Goal: Information Seeking & Learning: Learn about a topic

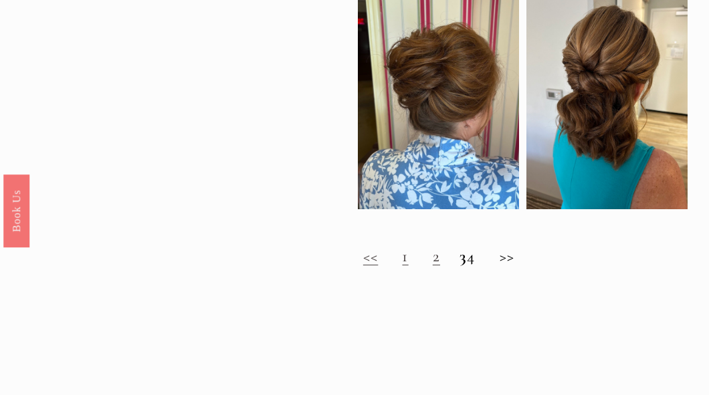
scroll to position [803, 0]
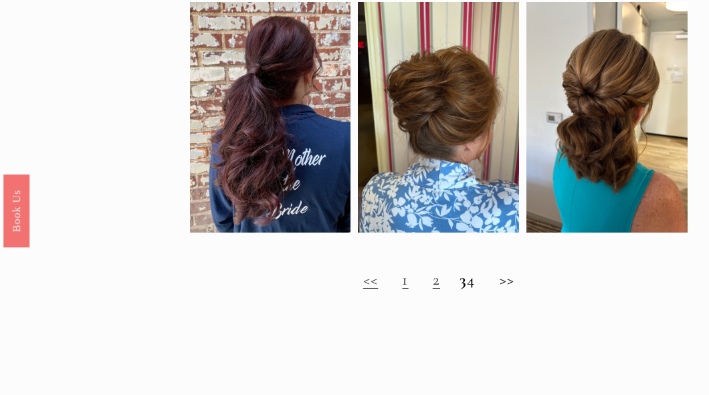
click at [393, 287] on h2 "<< 1 2 3 4 >>" at bounding box center [439, 279] width 499 height 19
click at [433, 290] on link "2" at bounding box center [436, 280] width 7 height 20
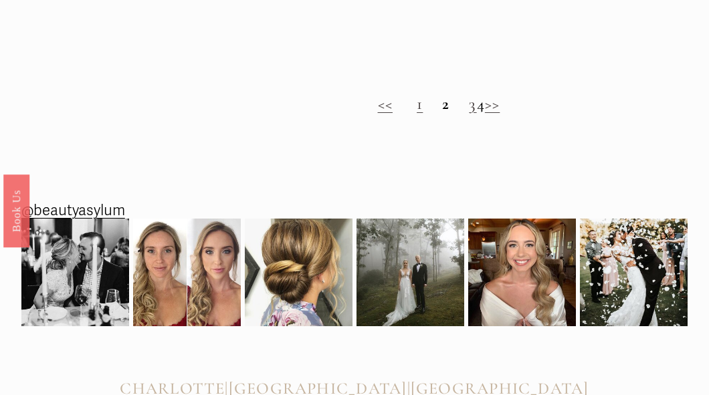
scroll to position [887, 0]
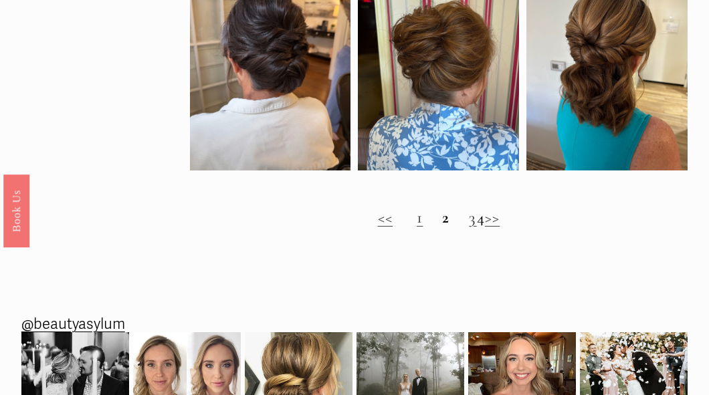
click at [442, 222] on strong "2" at bounding box center [445, 217] width 7 height 20
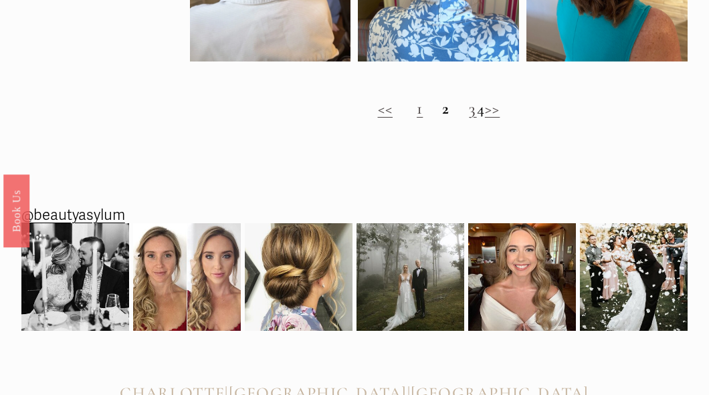
scroll to position [1004, 0]
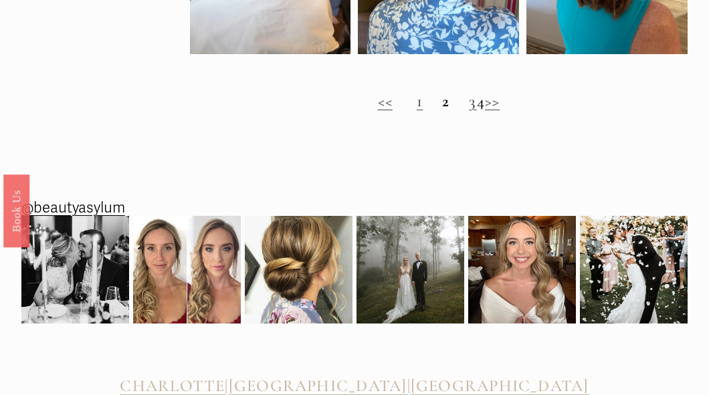
click at [469, 109] on link "3" at bounding box center [472, 101] width 7 height 20
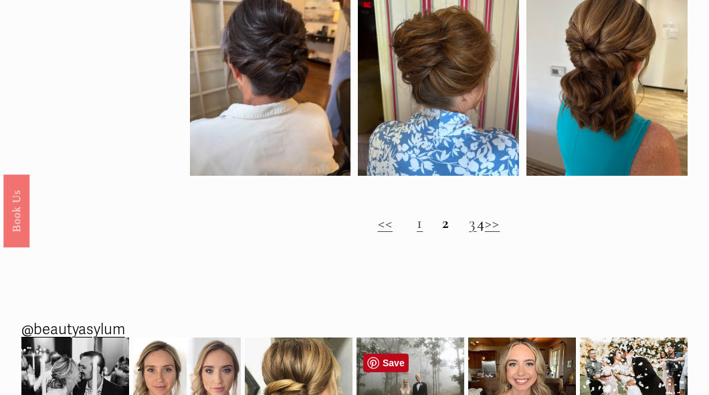
scroll to position [687, 0]
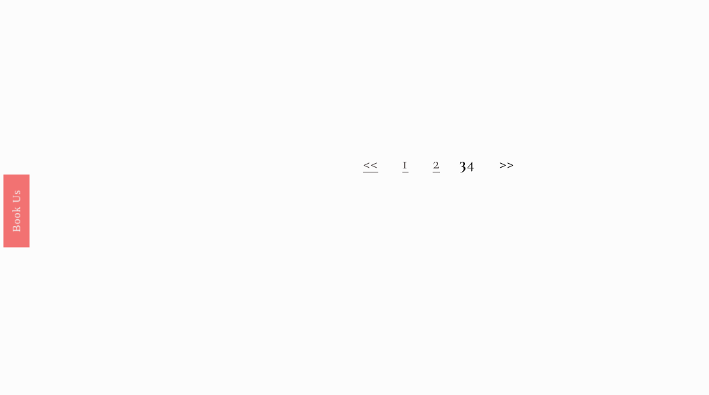
scroll to position [937, 0]
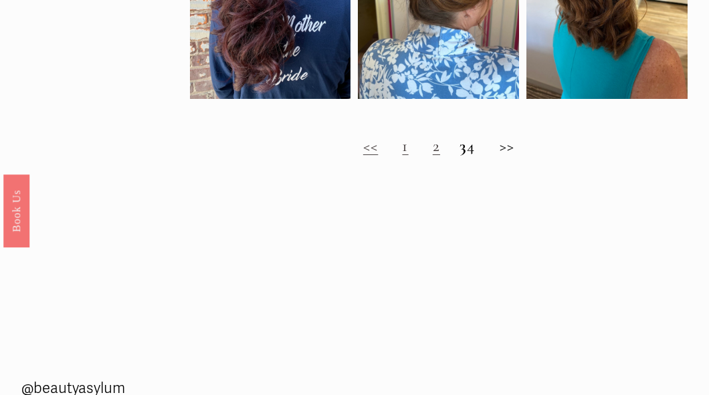
click at [480, 156] on h2 "<< 1 2 3 4 >>" at bounding box center [439, 146] width 499 height 19
click at [513, 152] on h2 "<< 1 2 3 4 >>" at bounding box center [439, 146] width 499 height 19
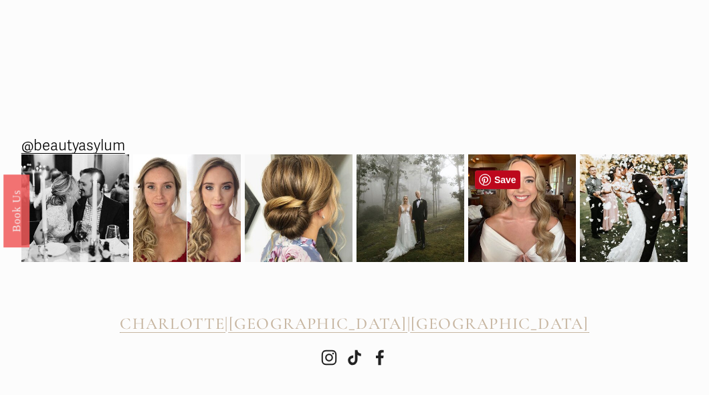
scroll to position [1202, 0]
